Goal: Task Accomplishment & Management: Use online tool/utility

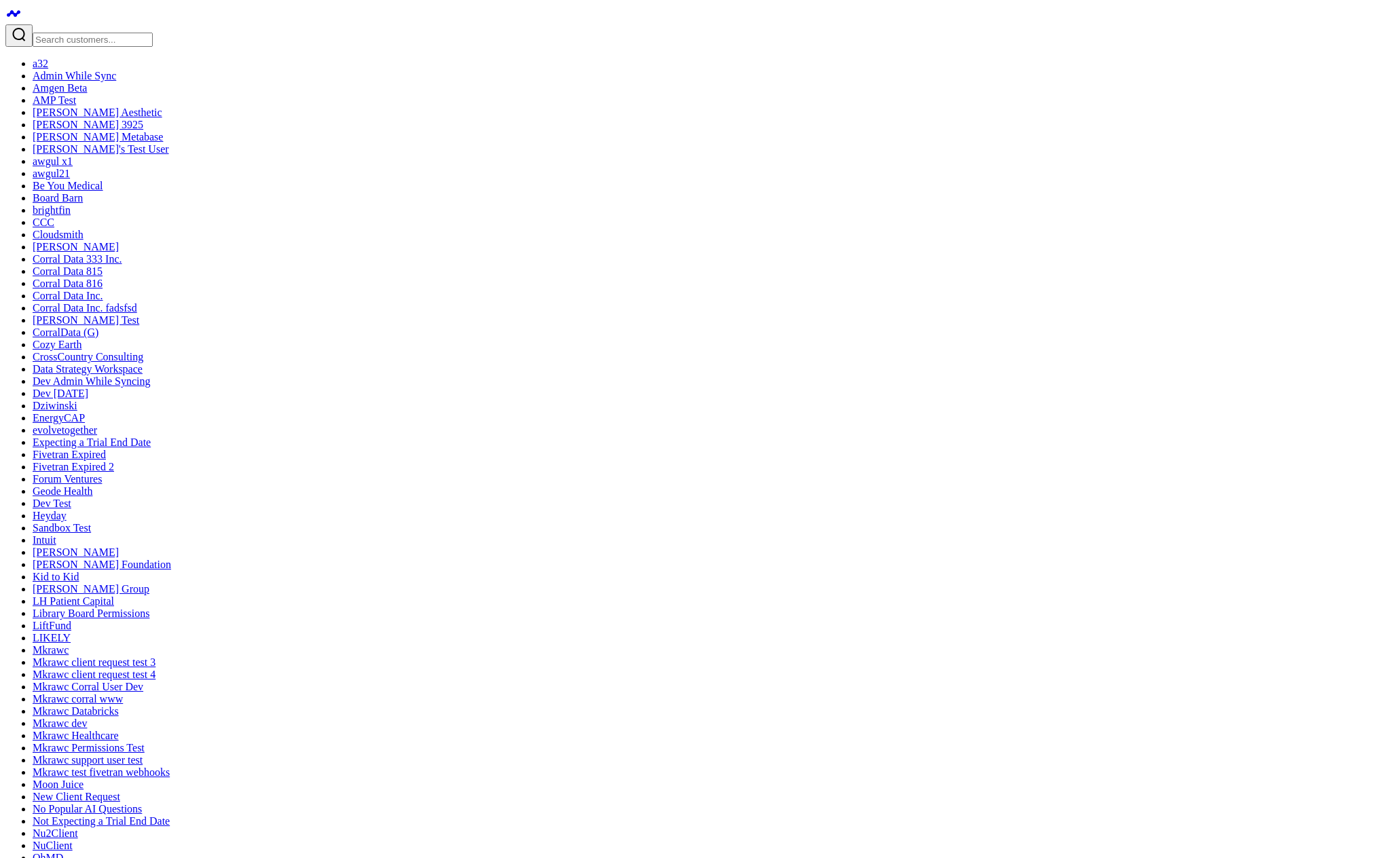
select select "7"
select select "2025"
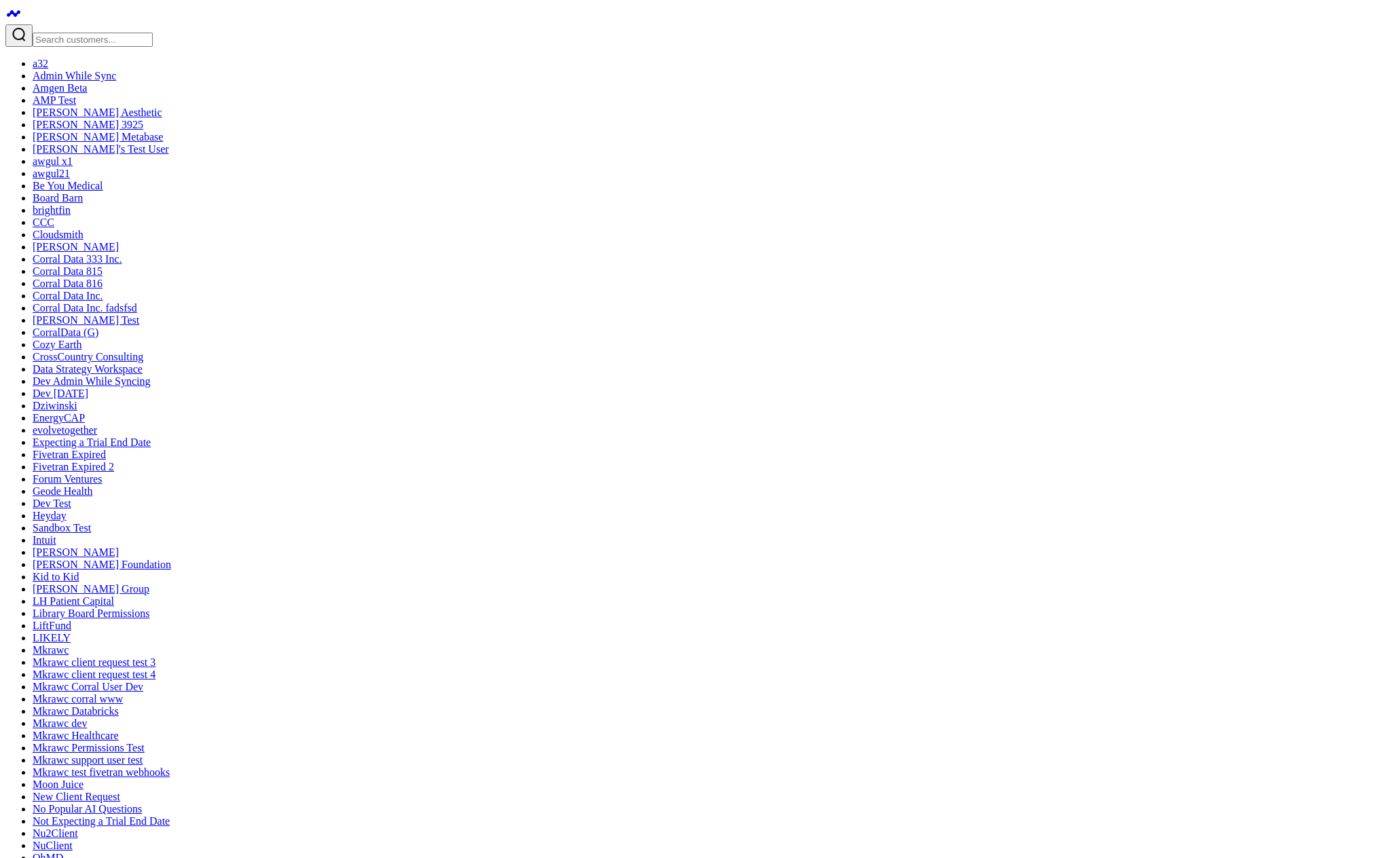
type input "[DATE]"
select select "7"
select select "2025"
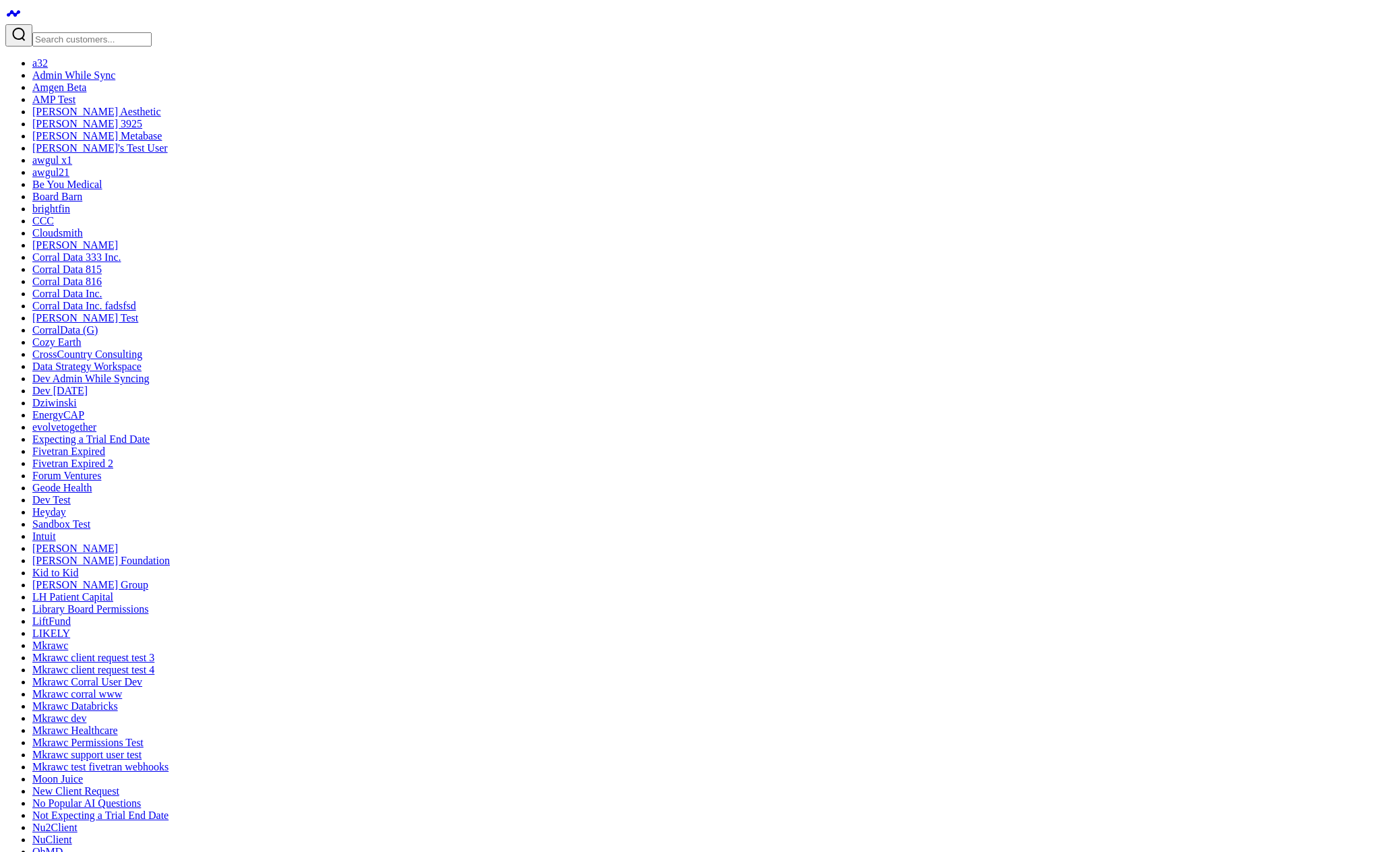
type input "filter"
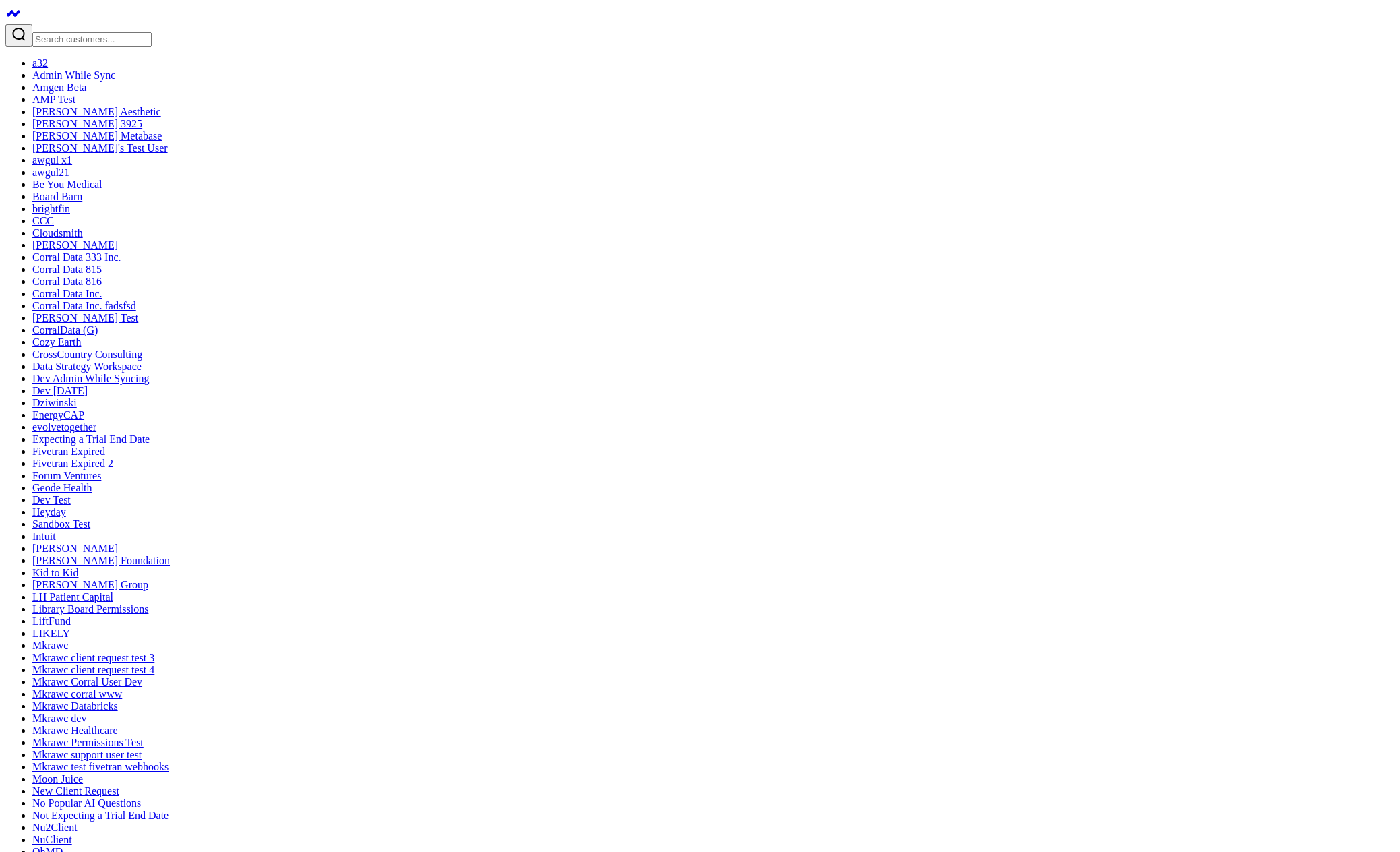
type input "filter"
type input "a"
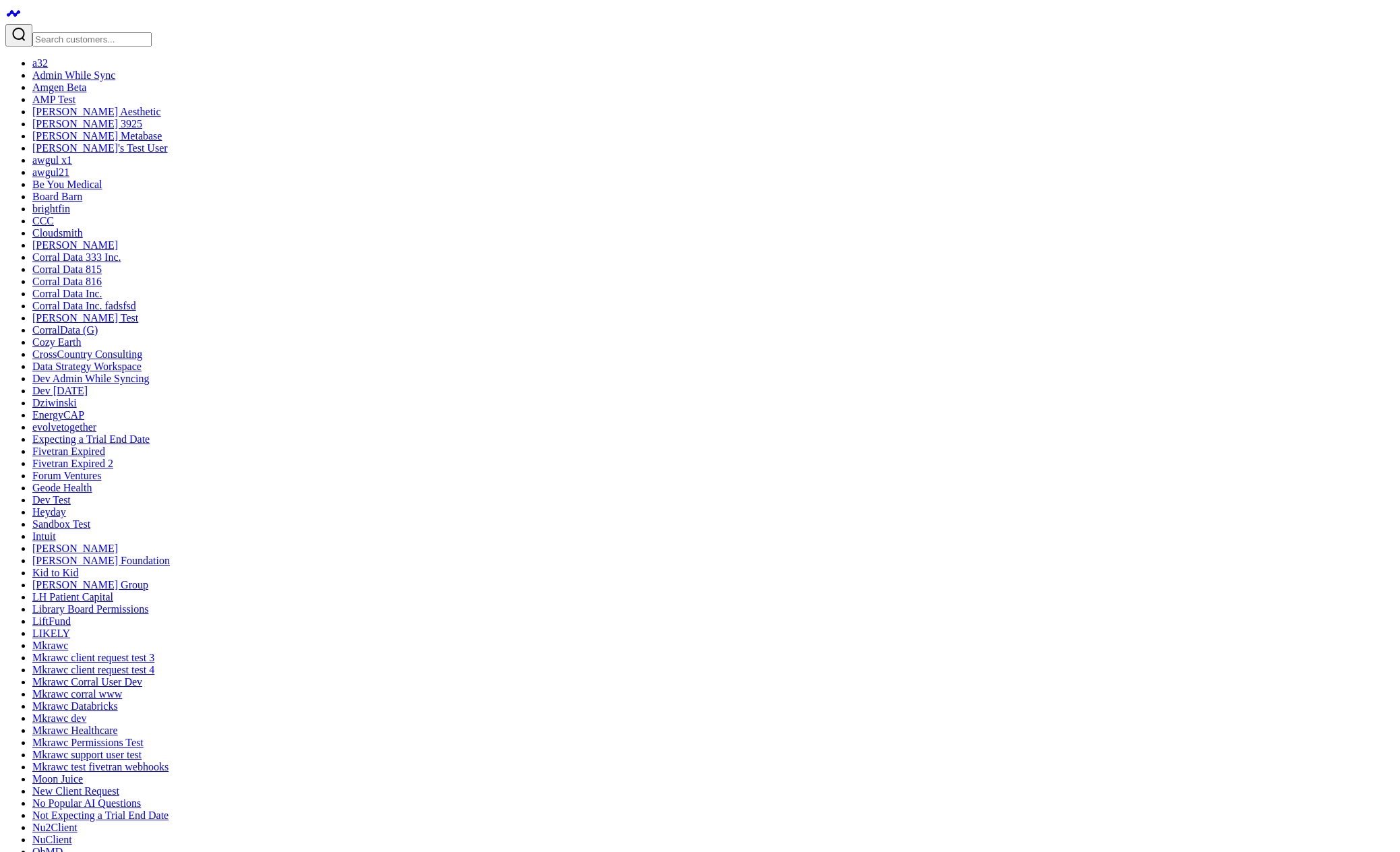
type input "multi"
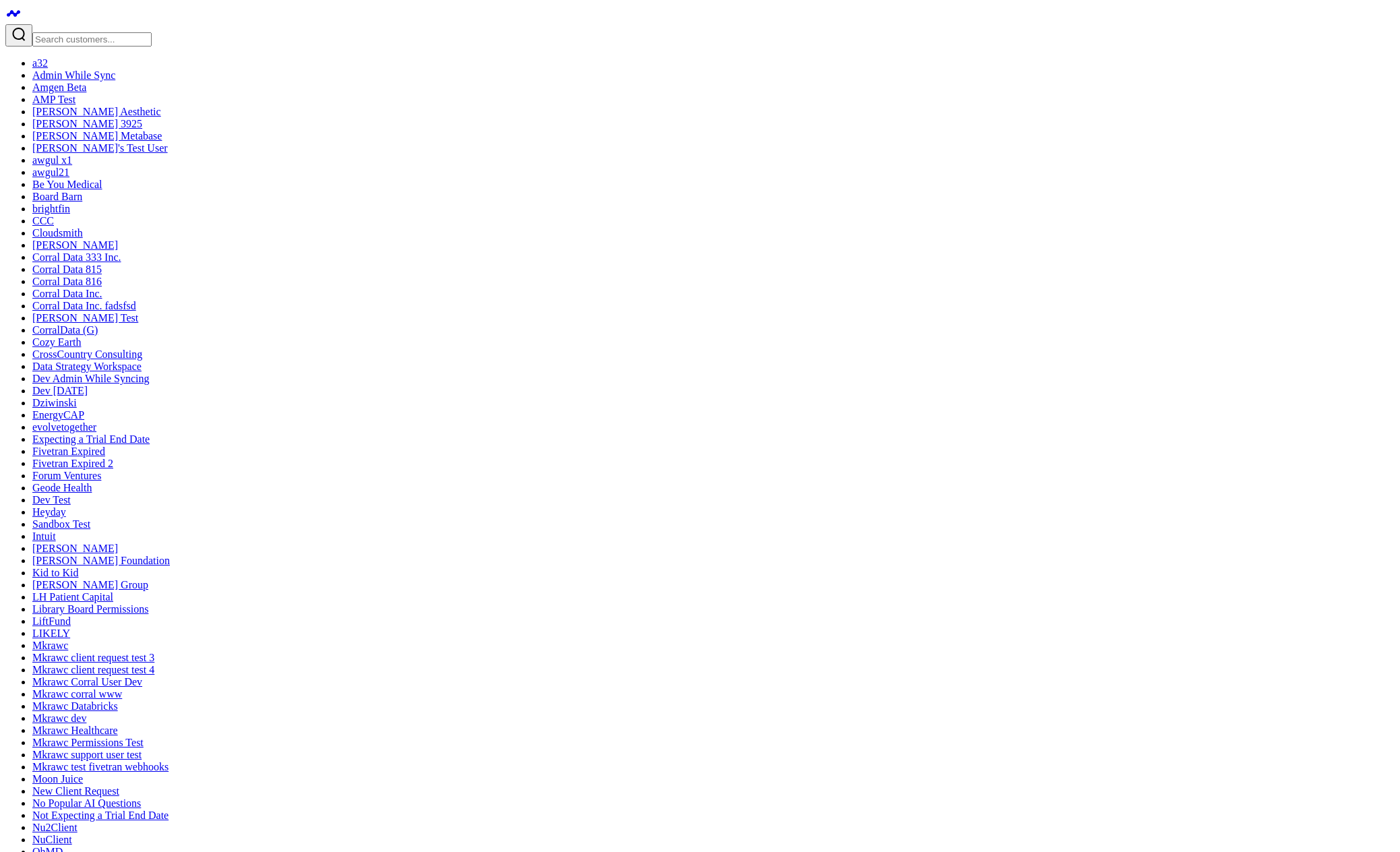
type input "f"
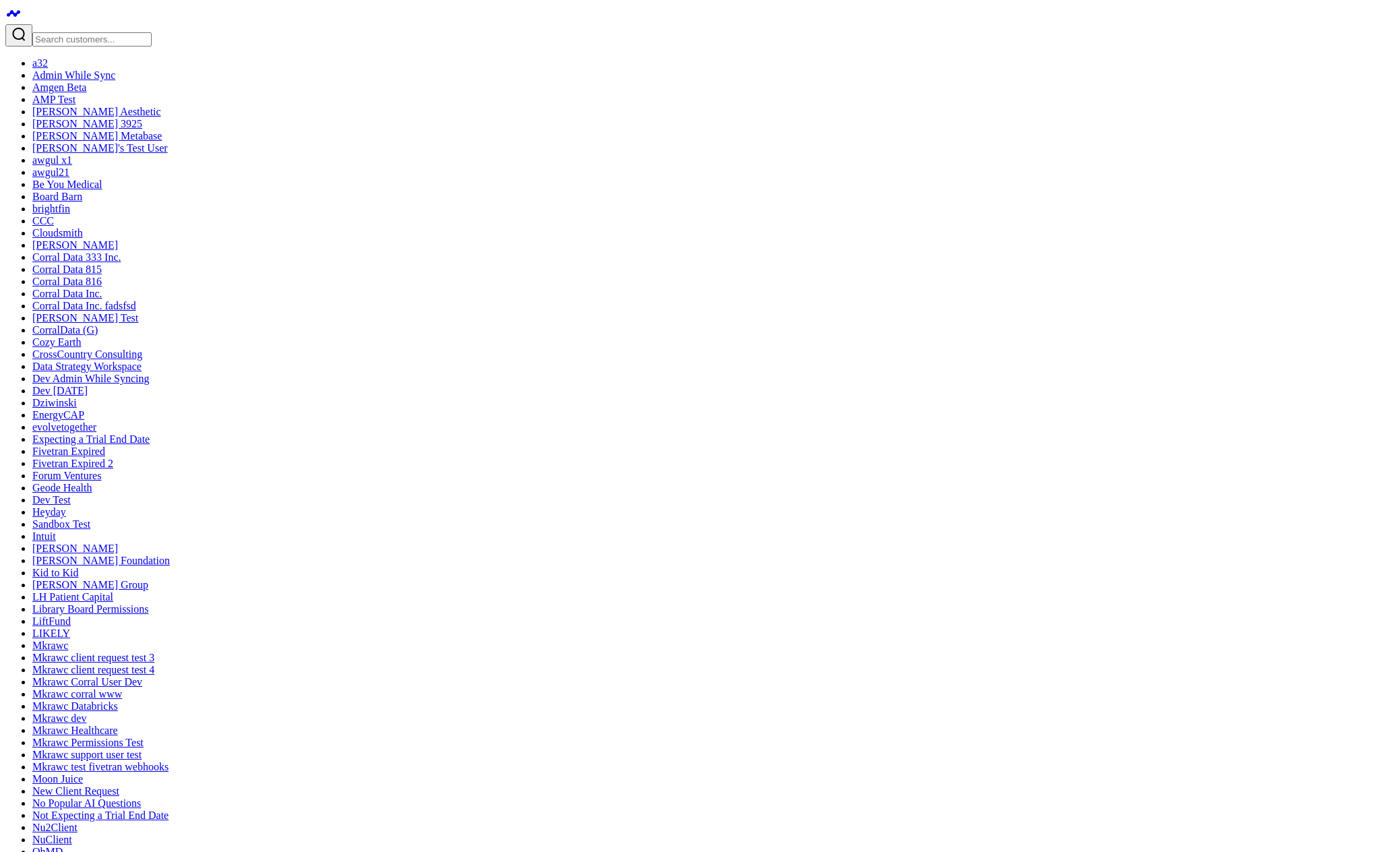
type input "adadasd"
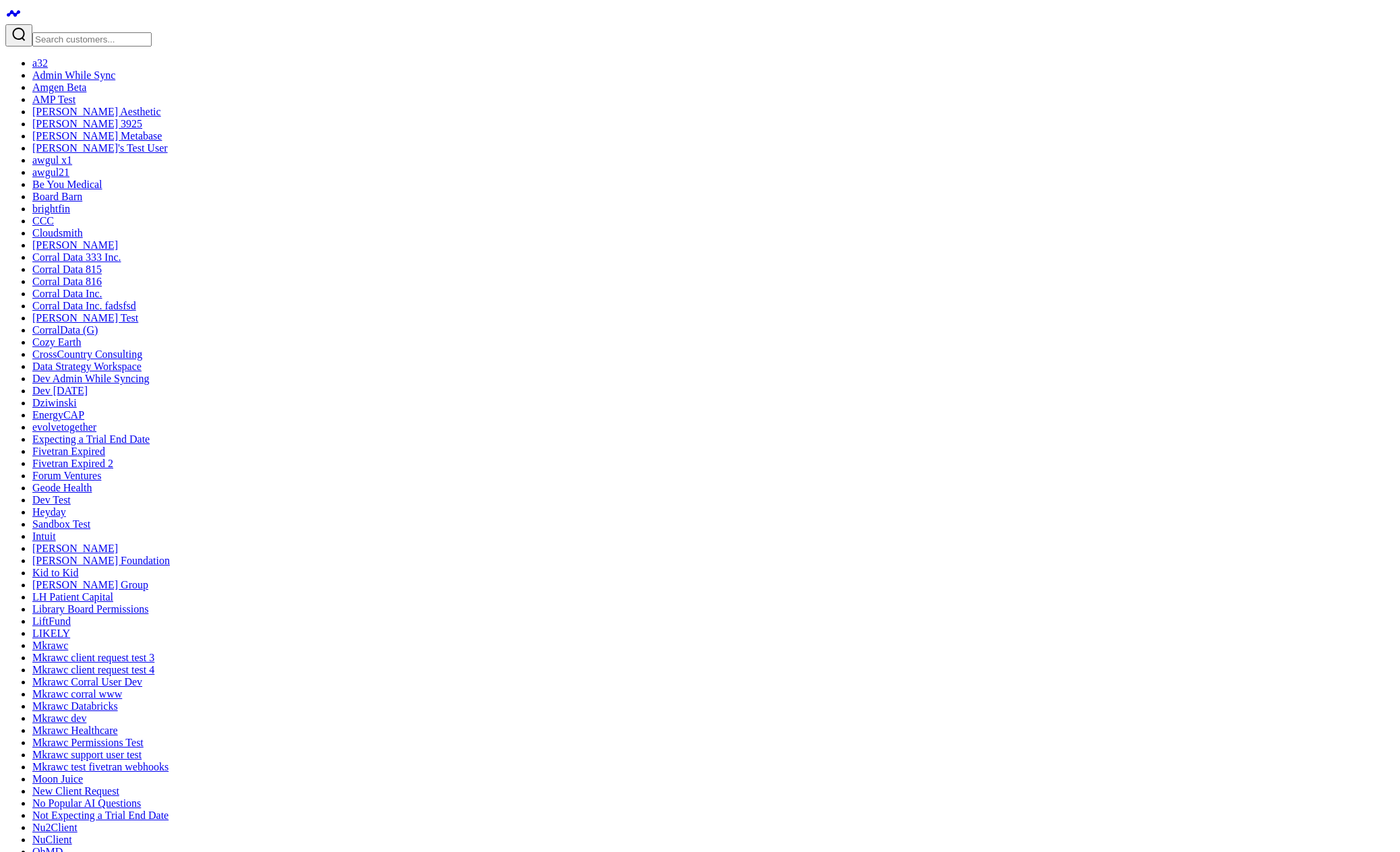
type input "filt"
